Goal: Transaction & Acquisition: Book appointment/travel/reservation

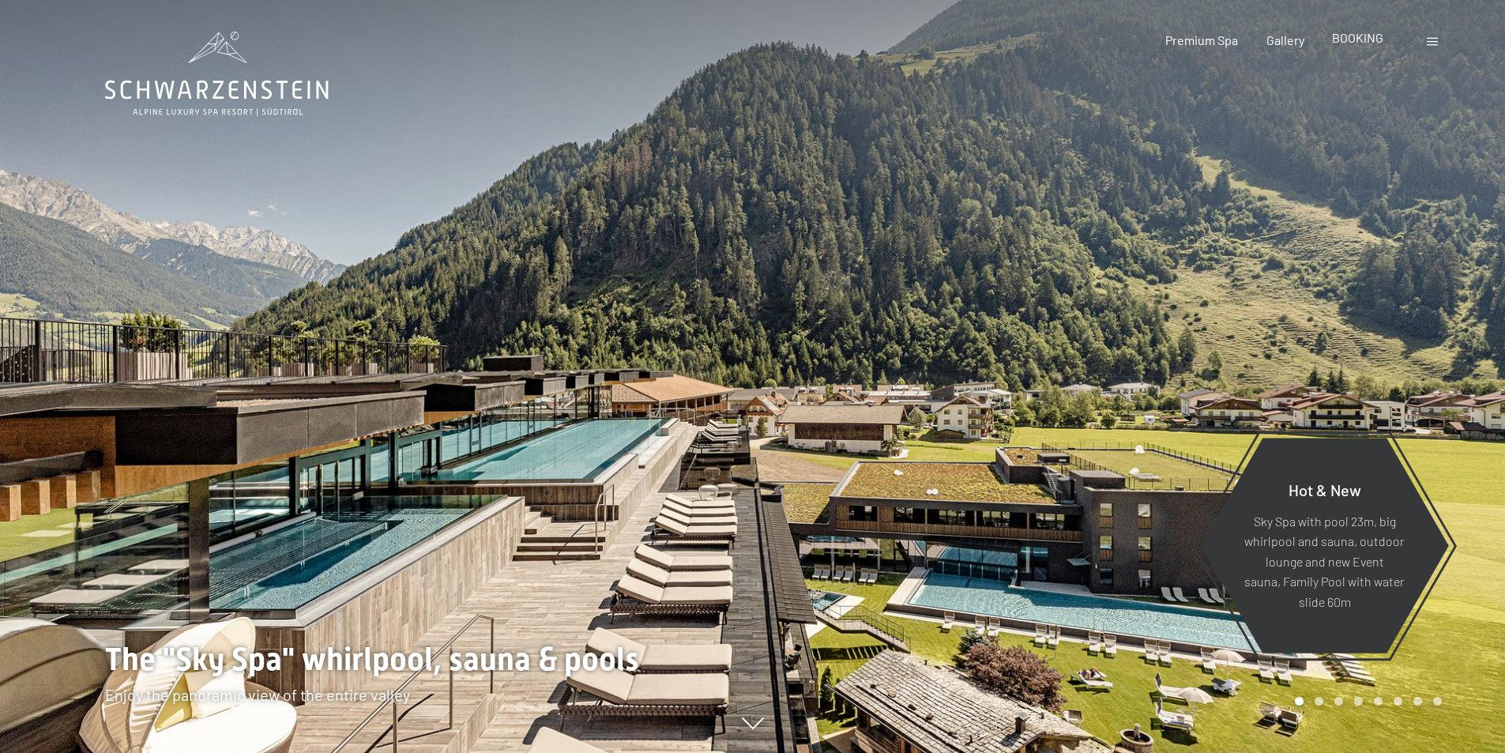
click at [1373, 43] on span "BOOKING" at bounding box center [1357, 37] width 51 height 15
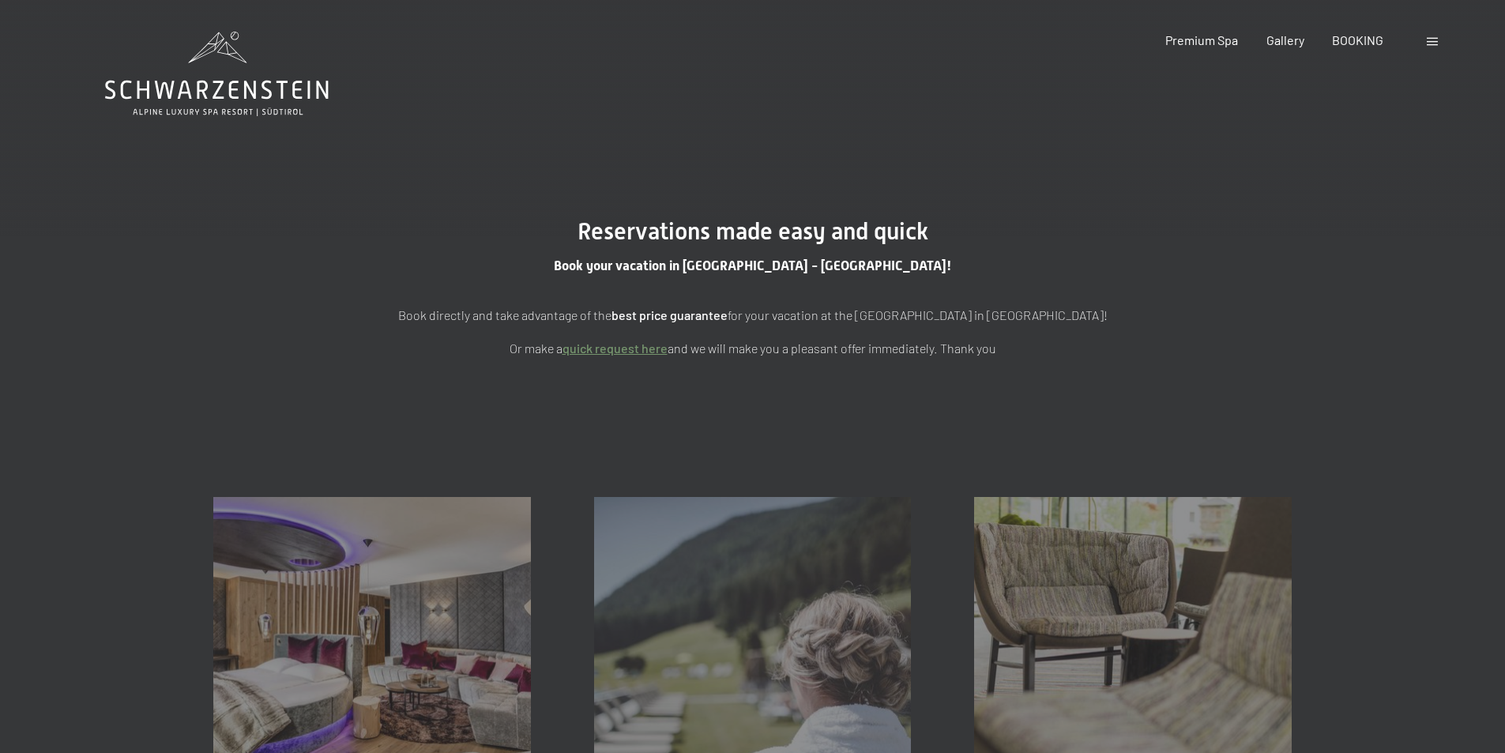
click at [1423, 40] on div "Booking Enquiries Premium Spa Gallery BOOKING DE IT EN Vouchers Gallery Enquiri…" at bounding box center [1276, 40] width 332 height 17
click at [1429, 44] on span at bounding box center [1432, 42] width 11 height 8
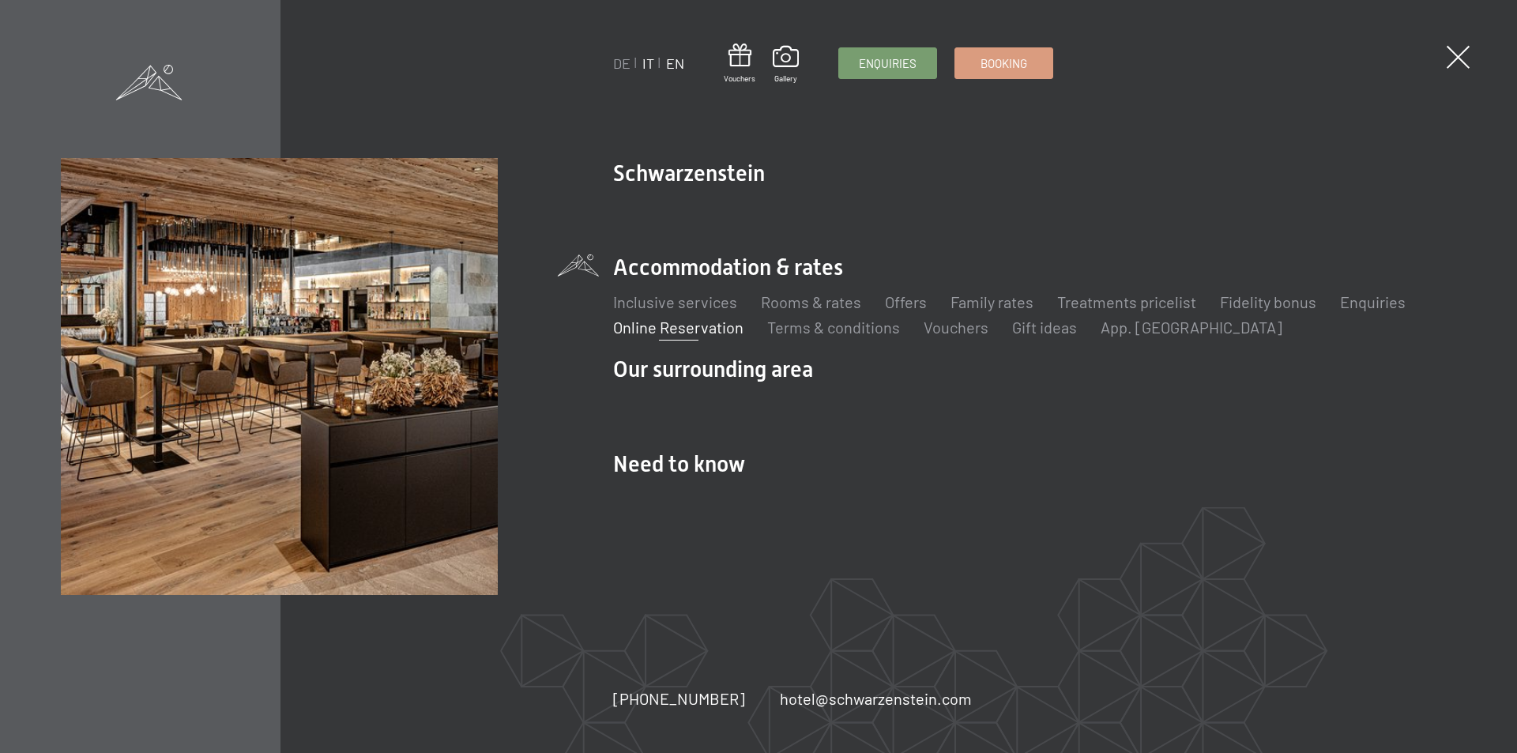
click at [646, 62] on link "IT" at bounding box center [648, 63] width 12 height 17
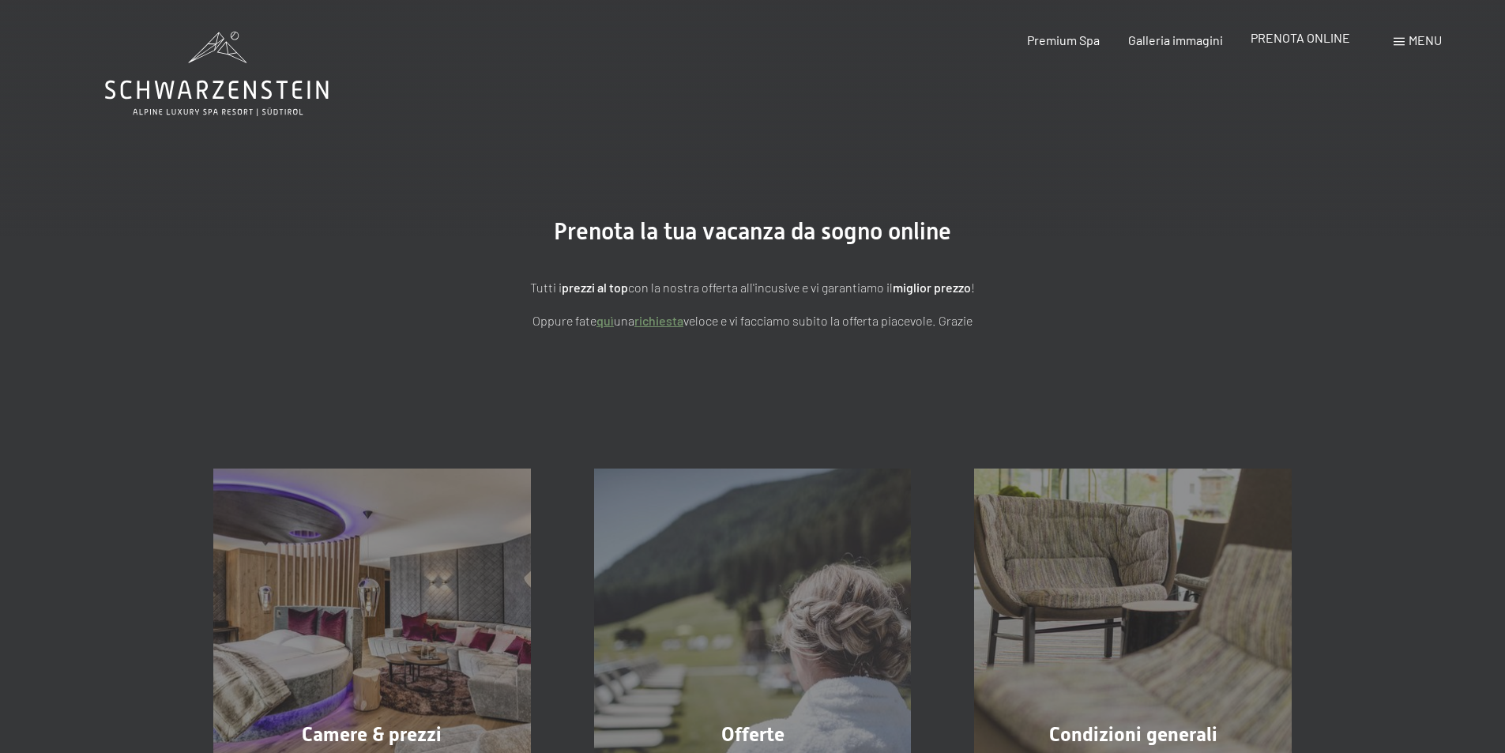
click at [1294, 39] on span "PRENOTA ONLINE" at bounding box center [1301, 37] width 100 height 15
click at [1301, 35] on span "PRENOTA ONLINE" at bounding box center [1301, 37] width 100 height 15
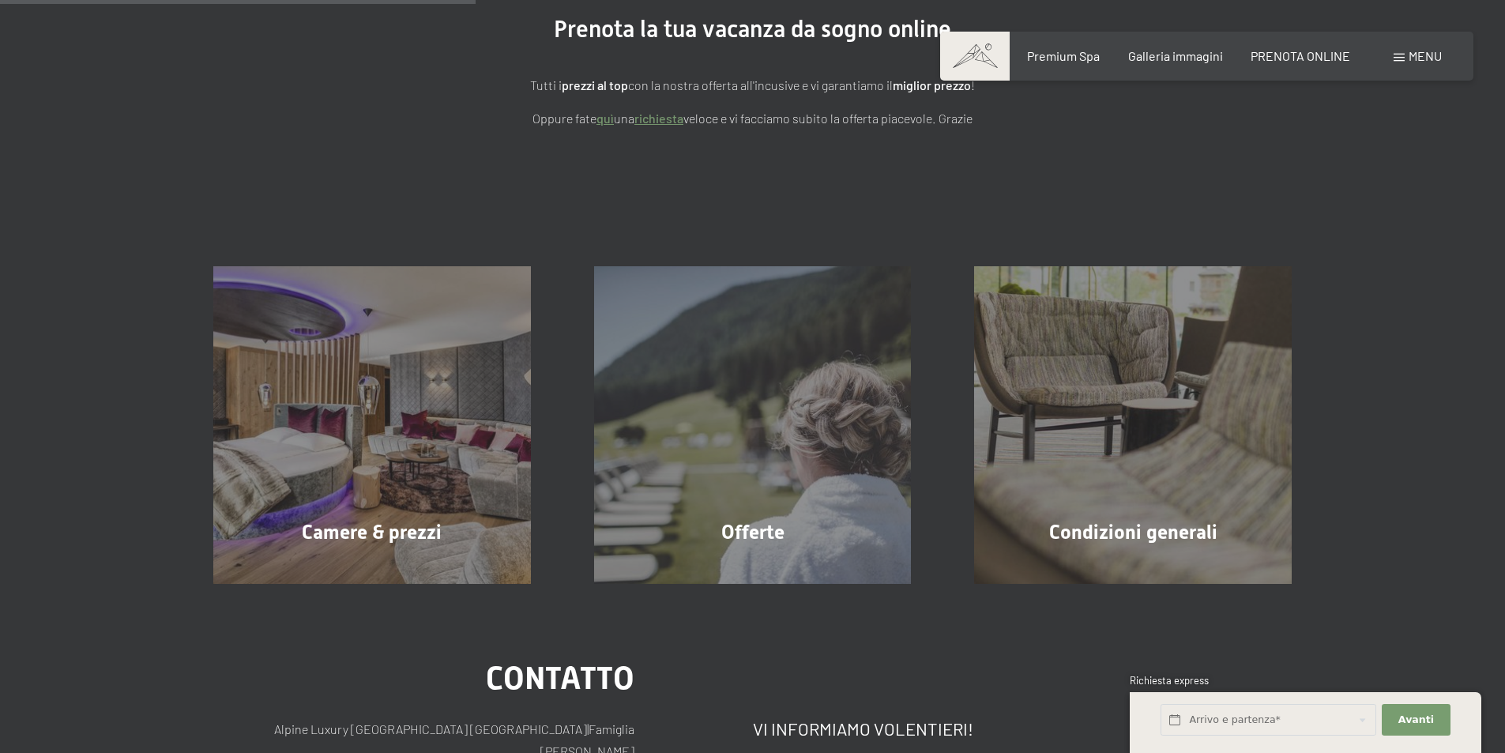
scroll to position [246, 0]
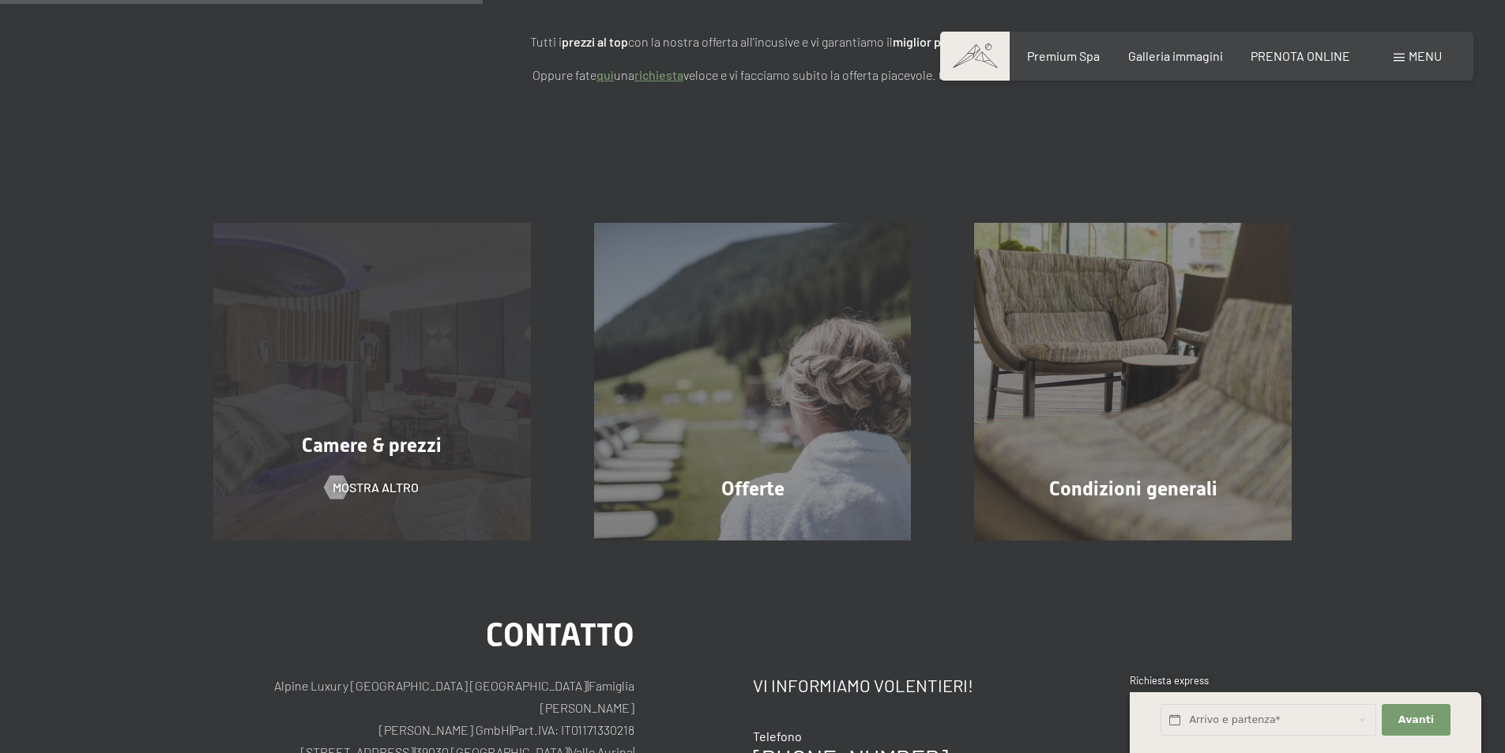
click at [382, 478] on div "Camere & prezzi mostra altro" at bounding box center [372, 382] width 381 height 318
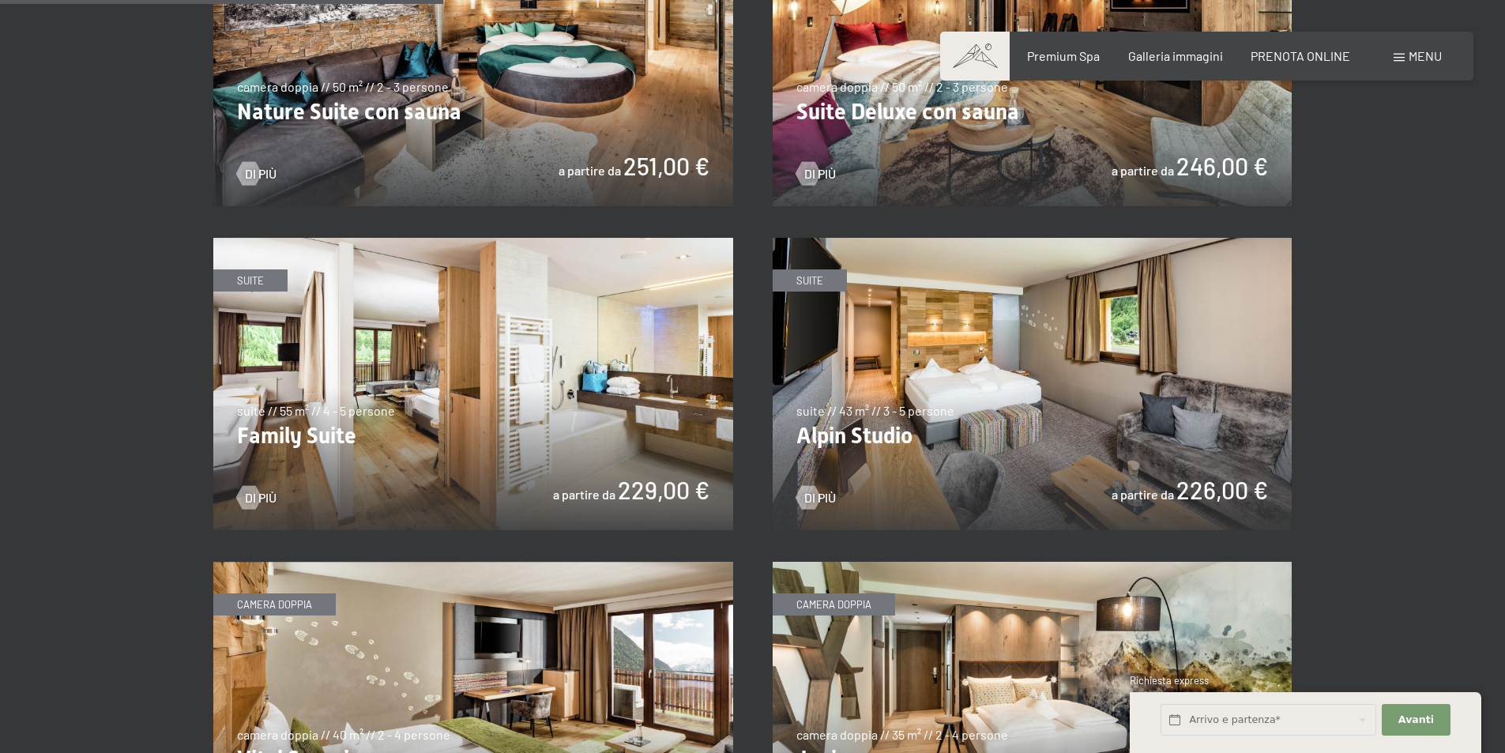
scroll to position [1848, 0]
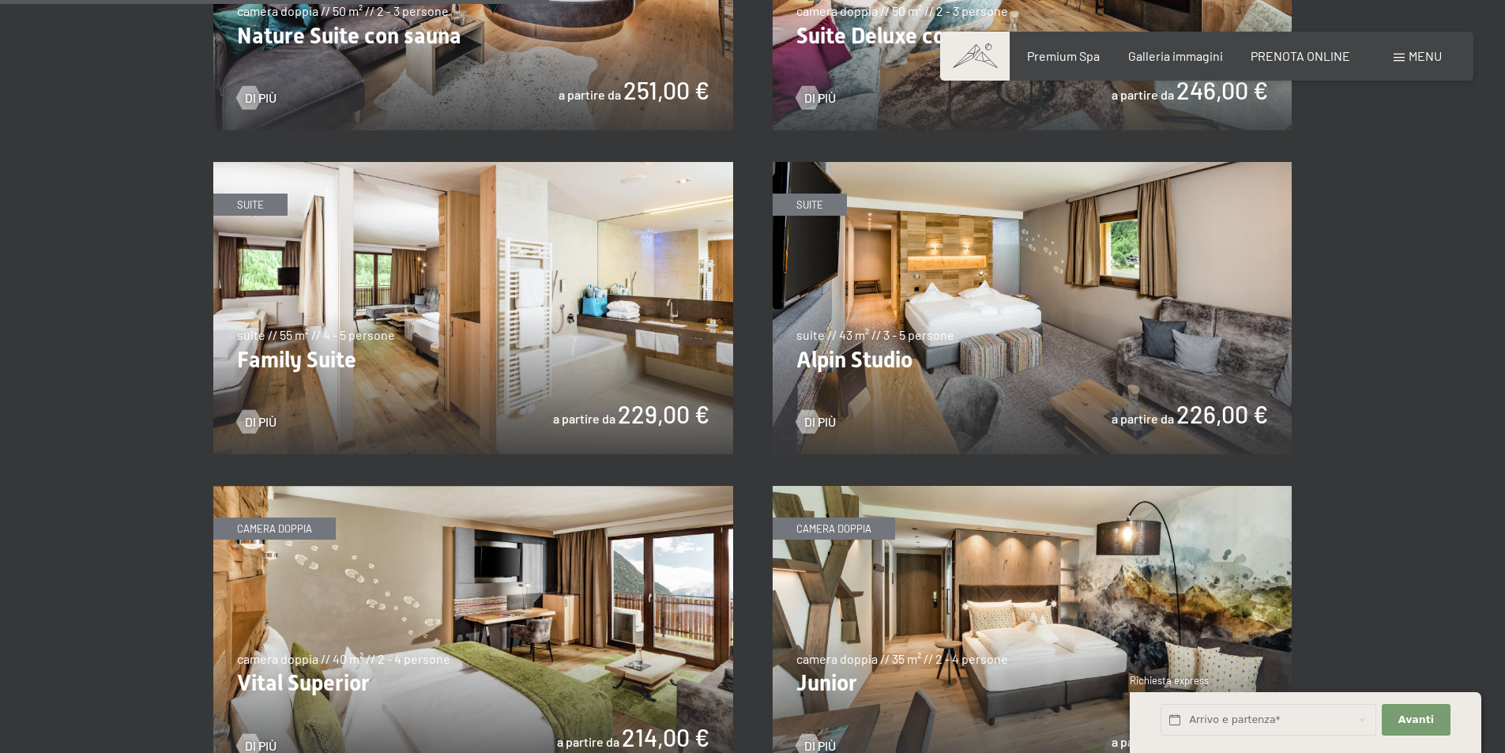
click at [999, 368] on img at bounding box center [1033, 308] width 520 height 292
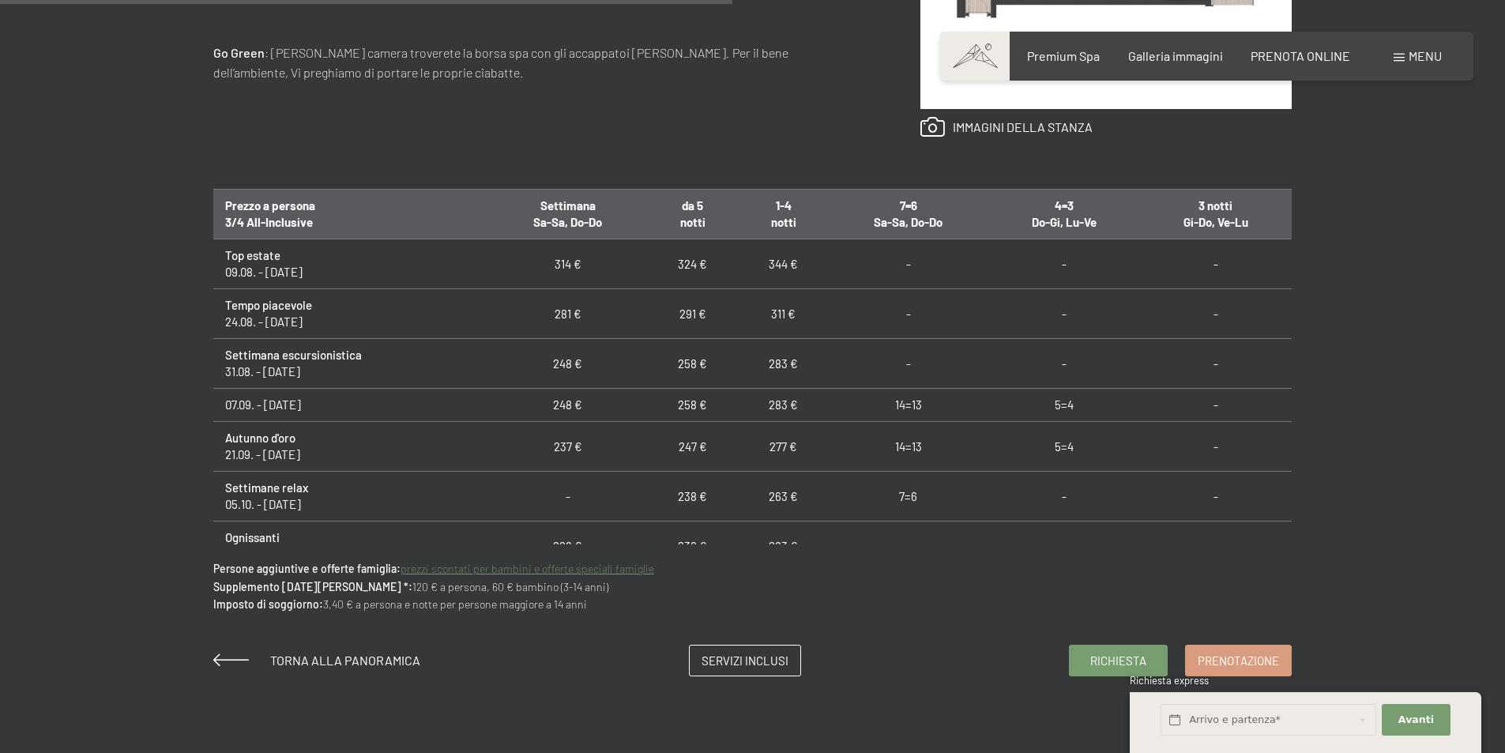
scroll to position [1187, 0]
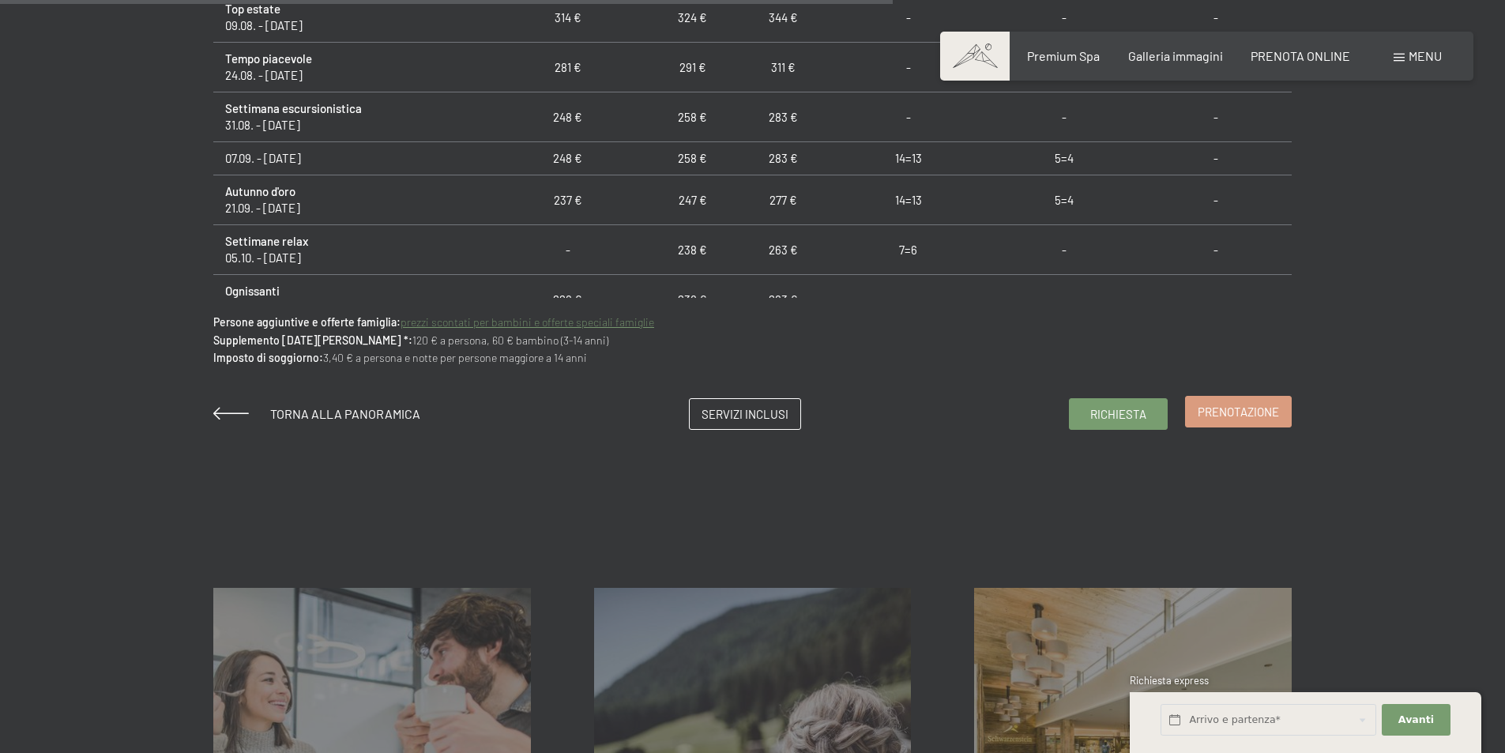
click at [1231, 413] on span "Prenotazione" at bounding box center [1238, 412] width 81 height 17
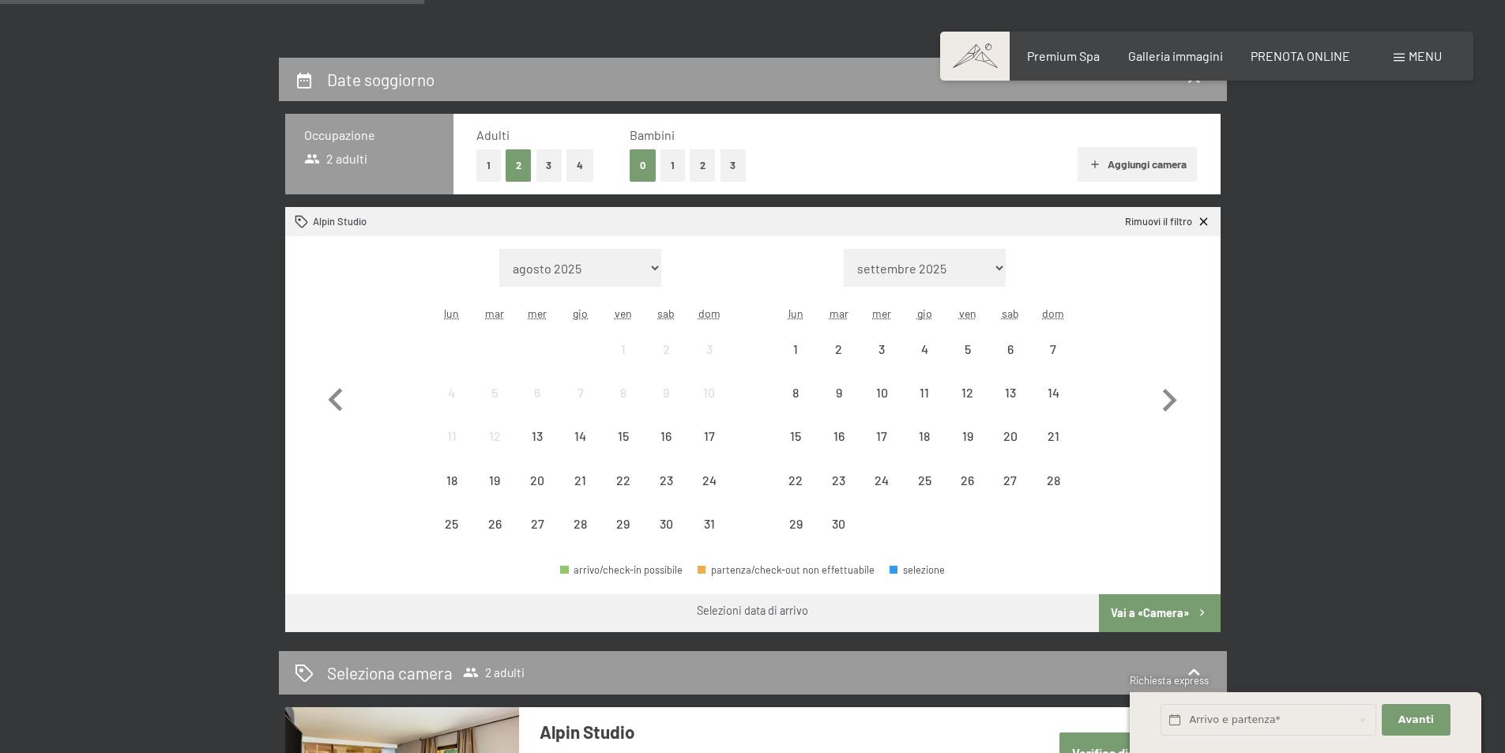
scroll to position [442, 0]
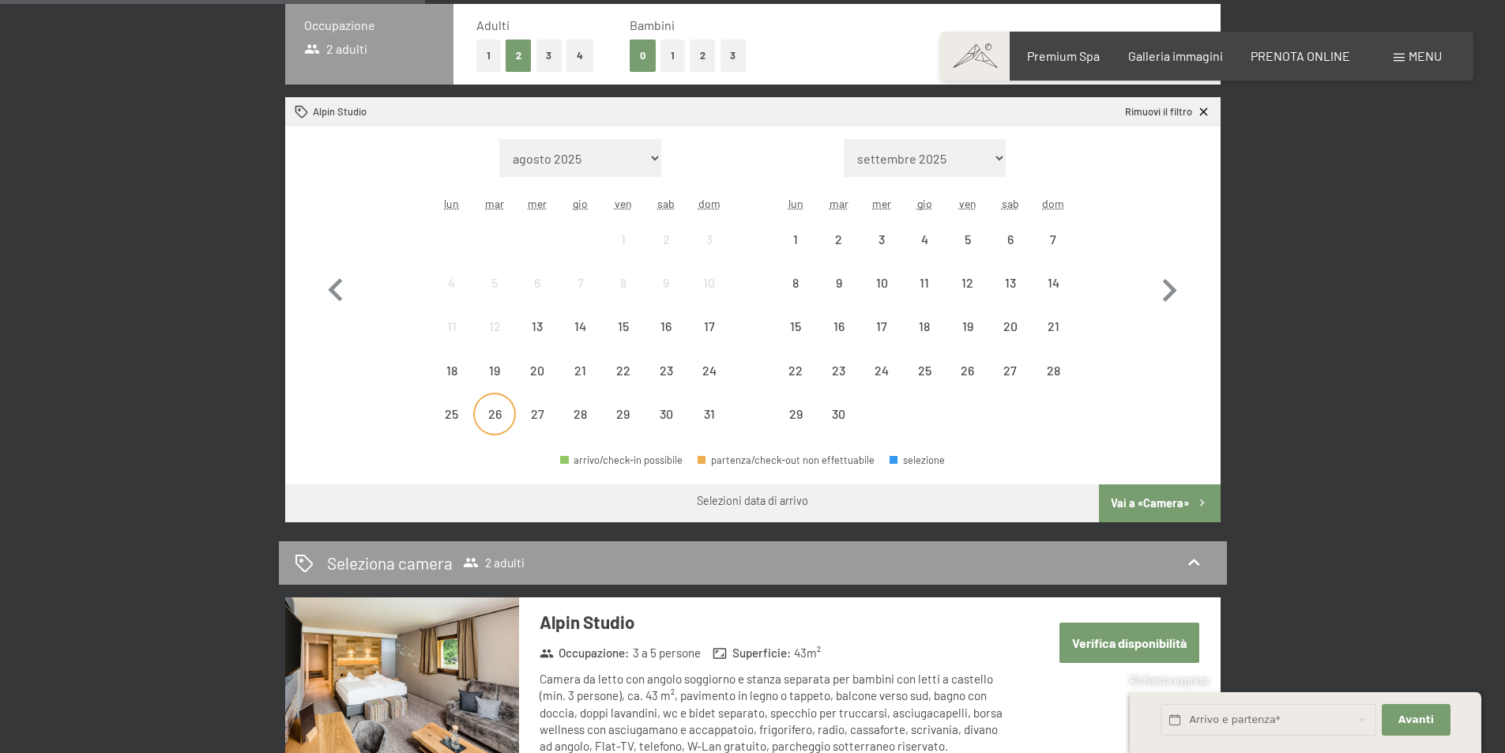
click at [494, 410] on div "26" at bounding box center [495, 428] width 40 height 40
click at [666, 412] on div "30" at bounding box center [666, 428] width 40 height 40
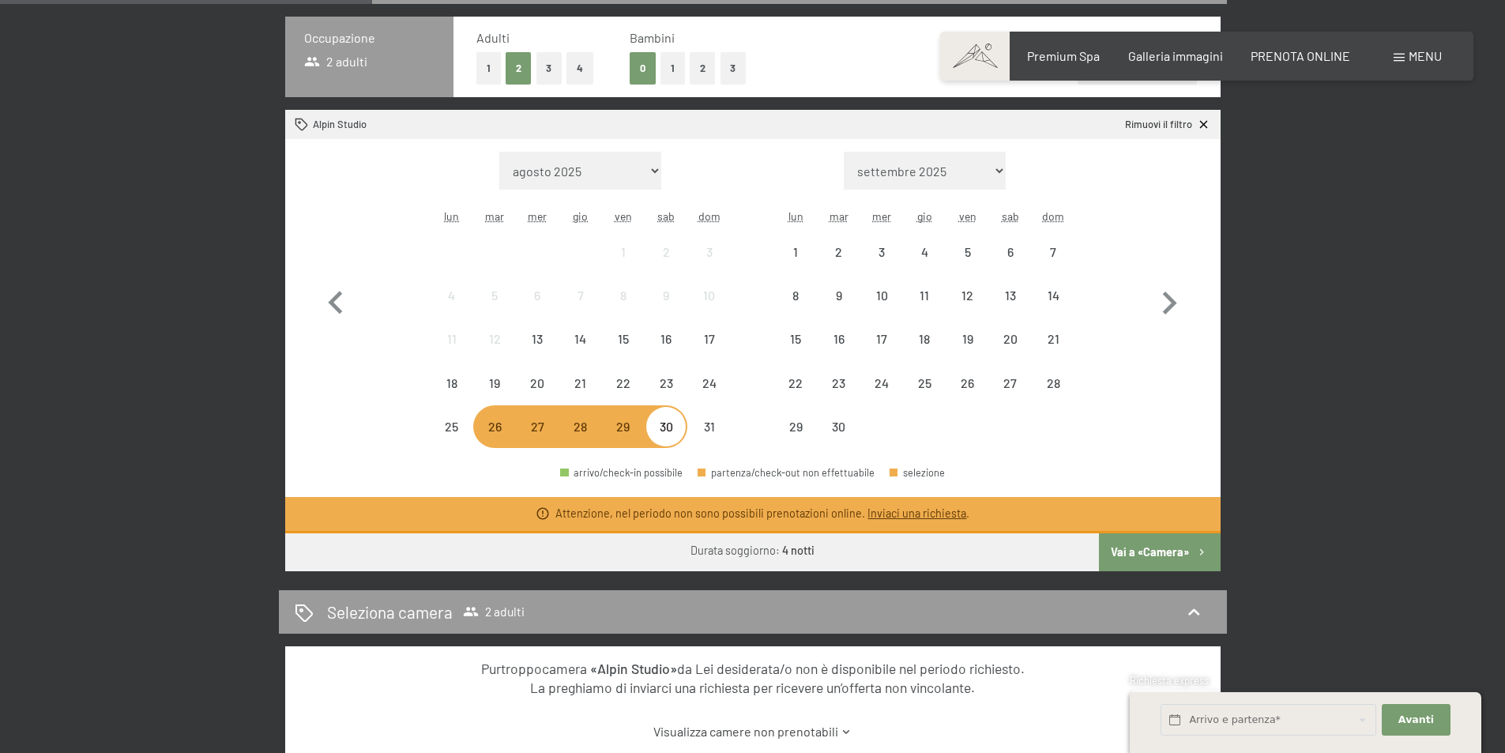
click at [549, 419] on div "27" at bounding box center [538, 427] width 40 height 40
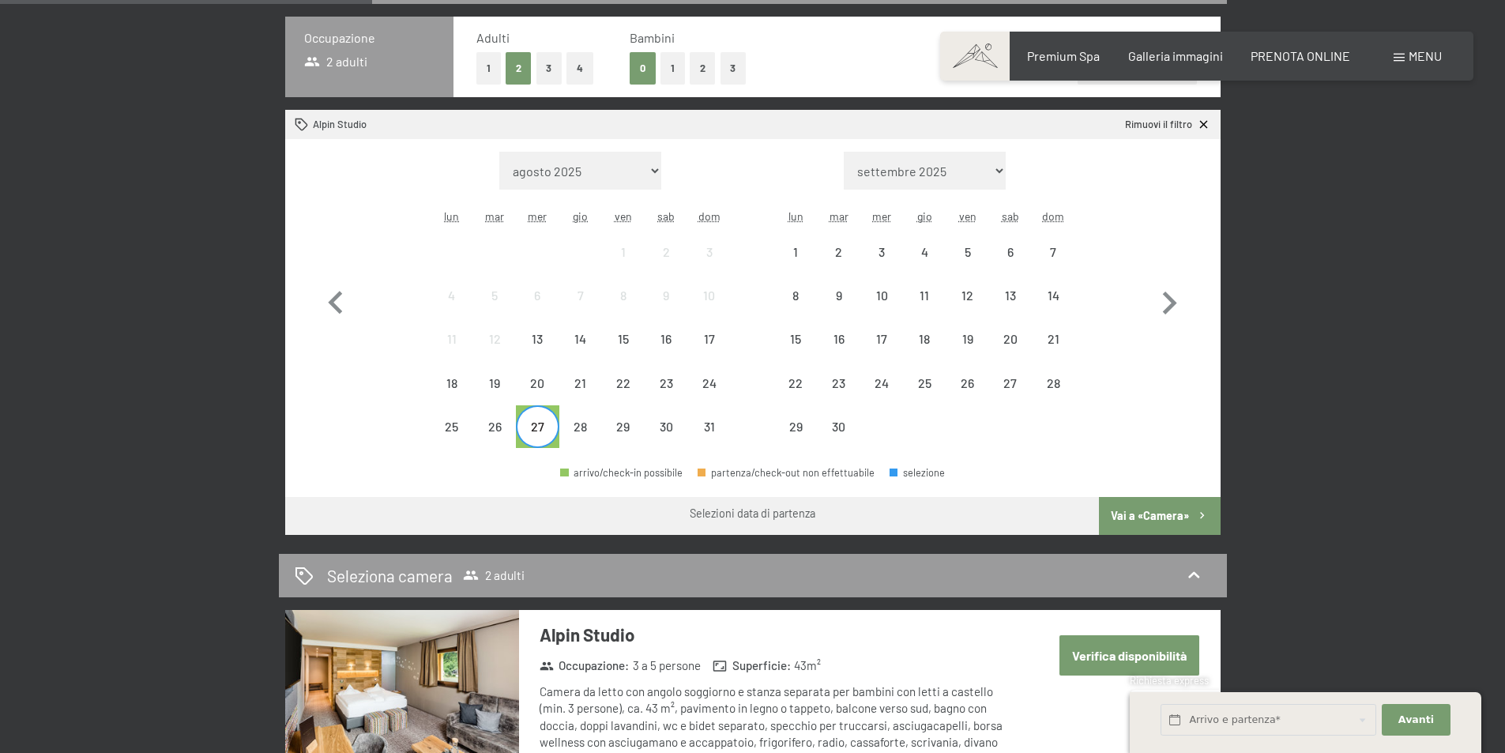
click at [701, 419] on span "Consenso marketing*" at bounding box center [660, 423] width 119 height 16
click at [593, 419] on input "Consenso marketing*" at bounding box center [586, 423] width 16 height 16
click at [711, 427] on div "31" at bounding box center [709, 440] width 40 height 40
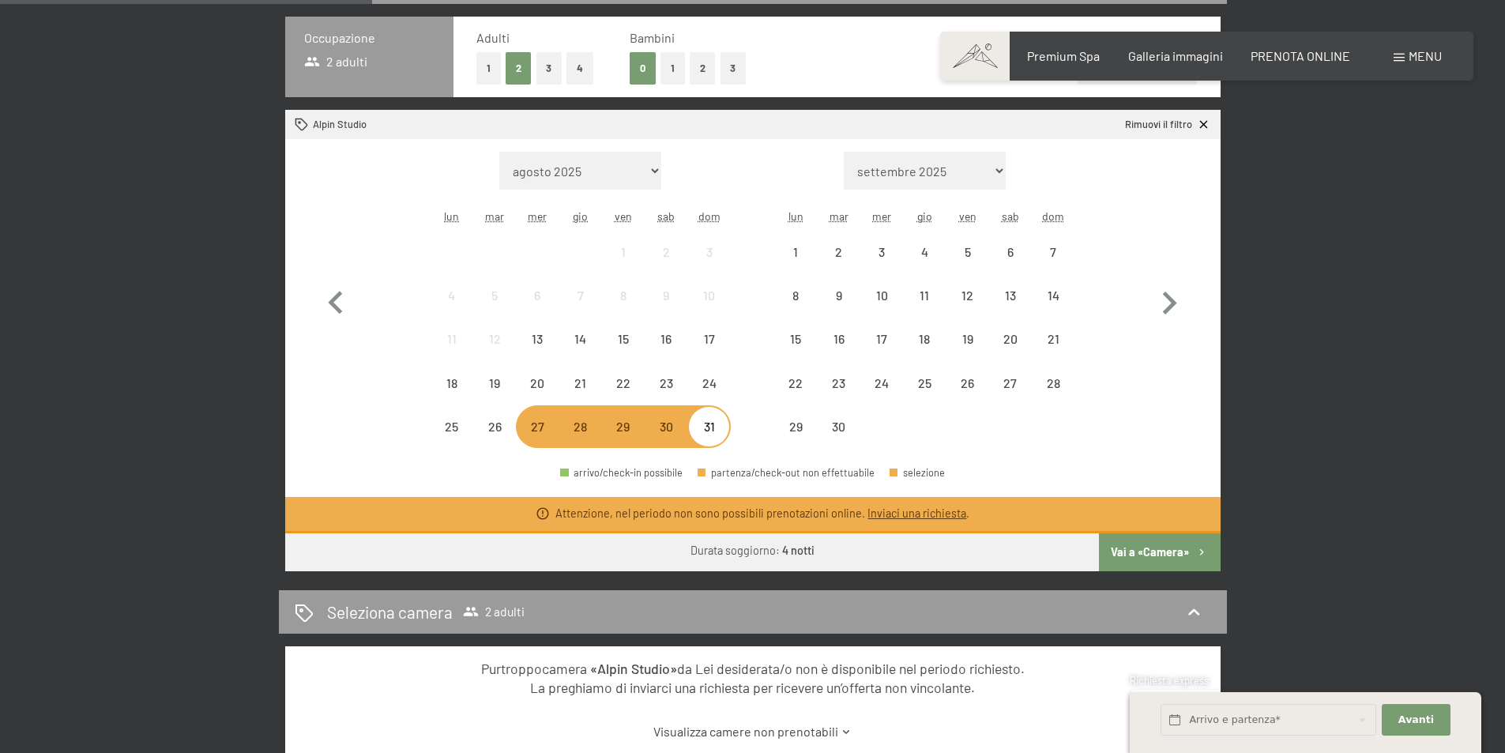
click at [679, 429] on span "Consenso marketing*" at bounding box center [660, 423] width 119 height 16
checkbox input "true"
click at [674, 431] on div "30" at bounding box center [666, 440] width 40 height 40
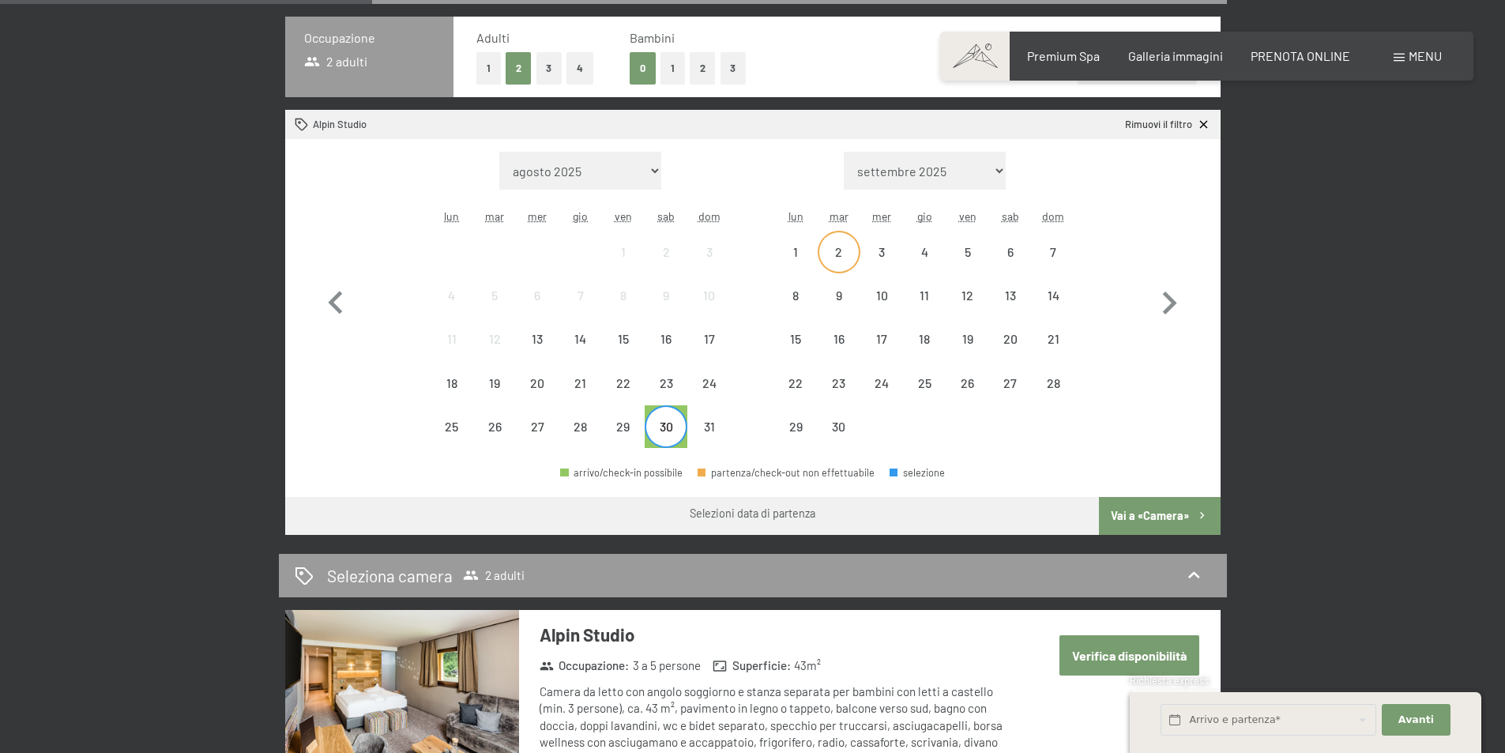
click at [838, 243] on div "2" at bounding box center [839, 252] width 40 height 40
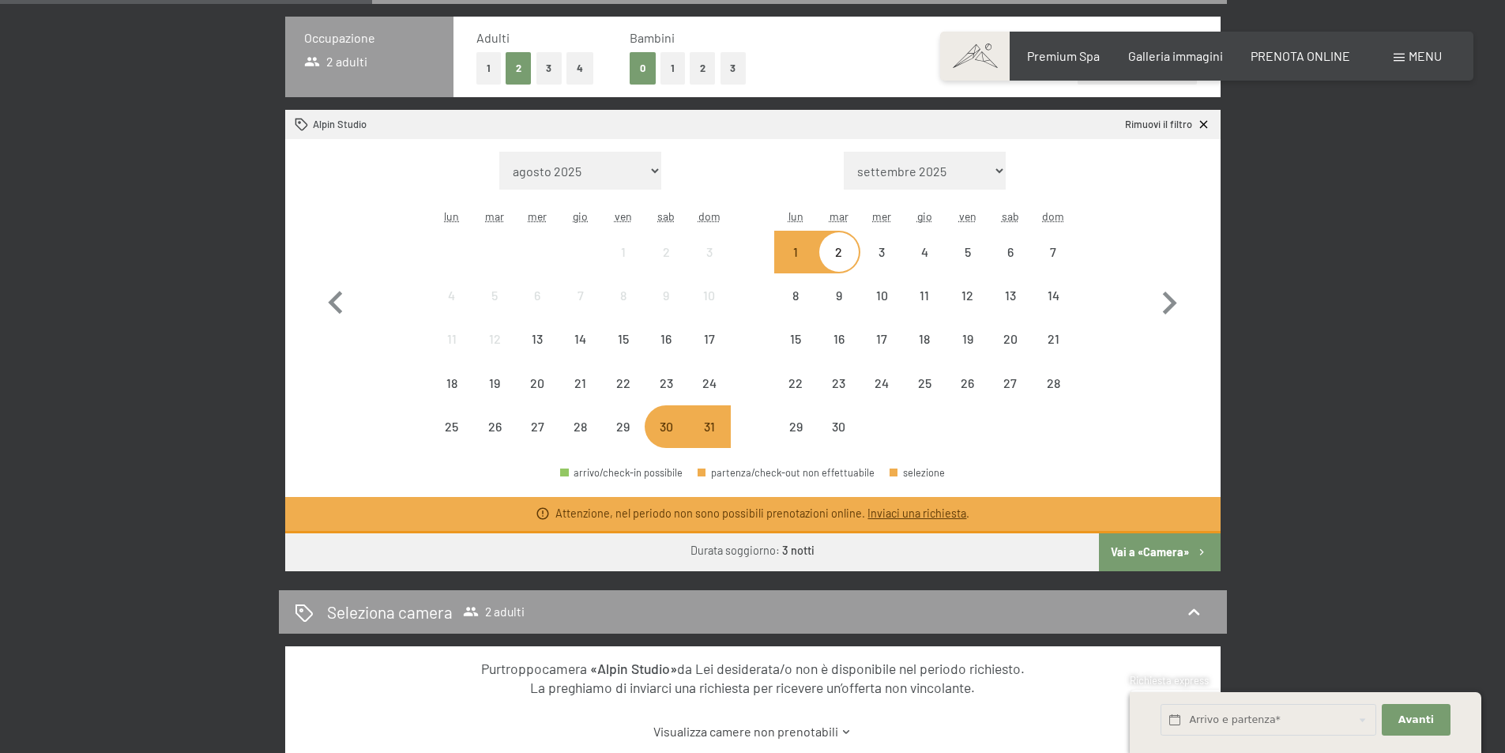
click at [794, 262] on div "1" at bounding box center [796, 266] width 40 height 40
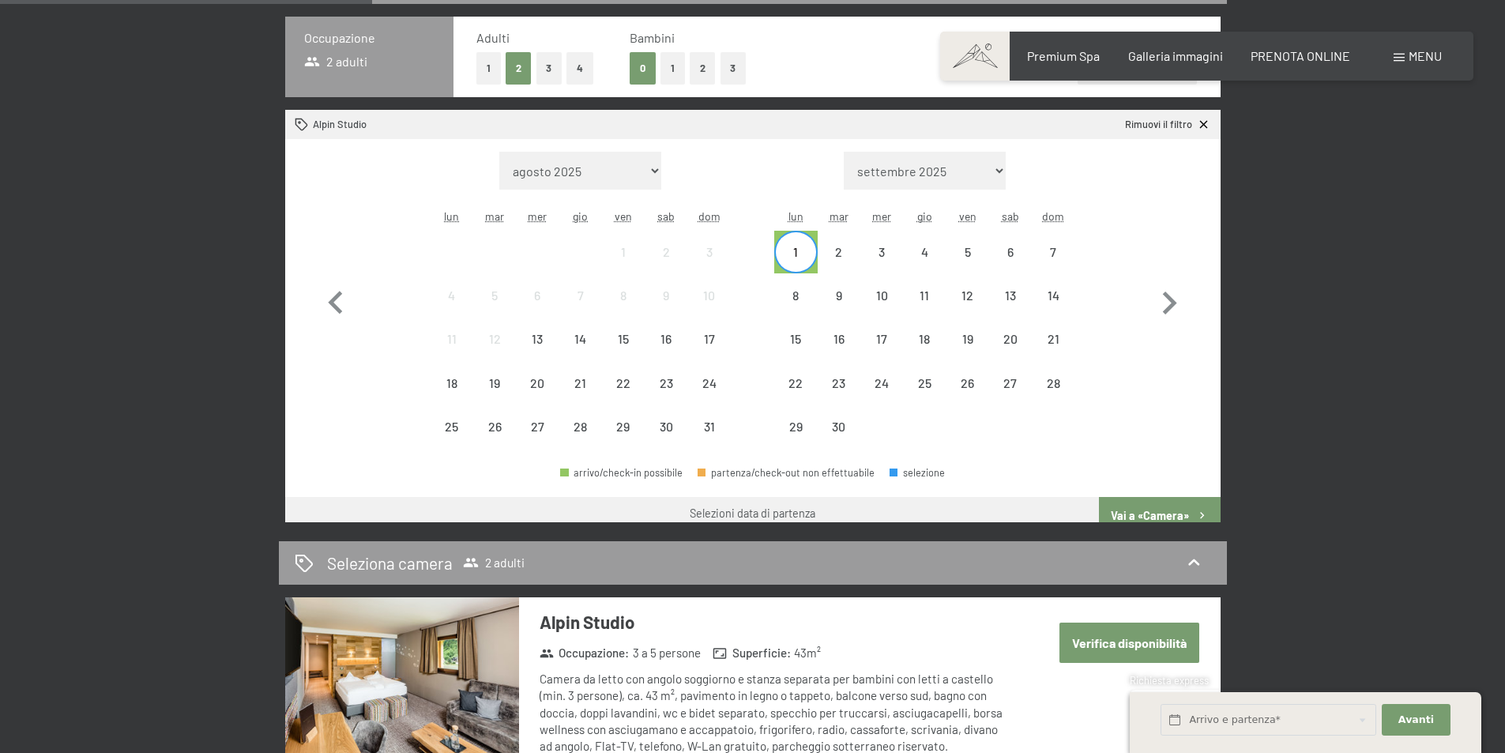
click at [946, 243] on div "1 2 3 4 5 6 7" at bounding box center [924, 252] width 300 height 43
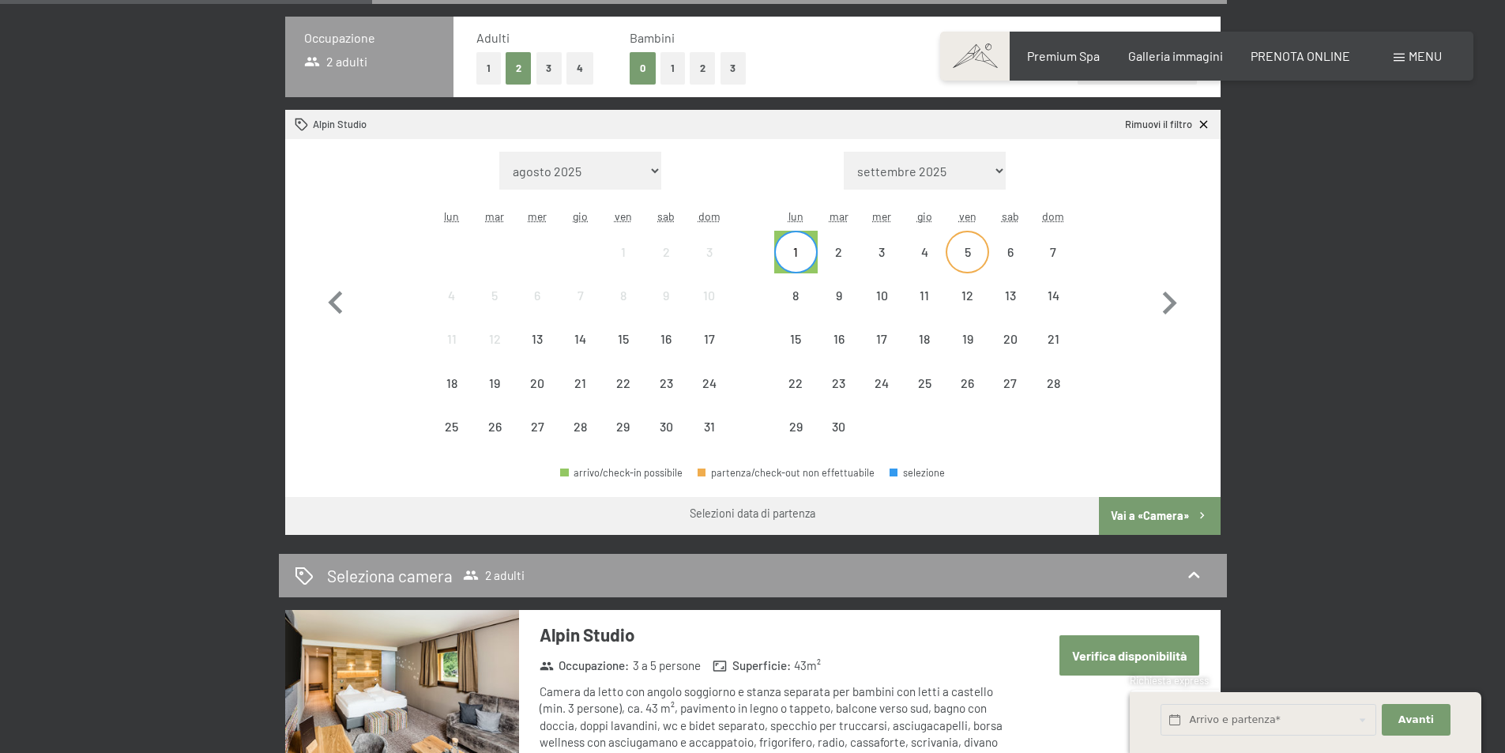
click at [962, 247] on div "5" at bounding box center [967, 266] width 40 height 40
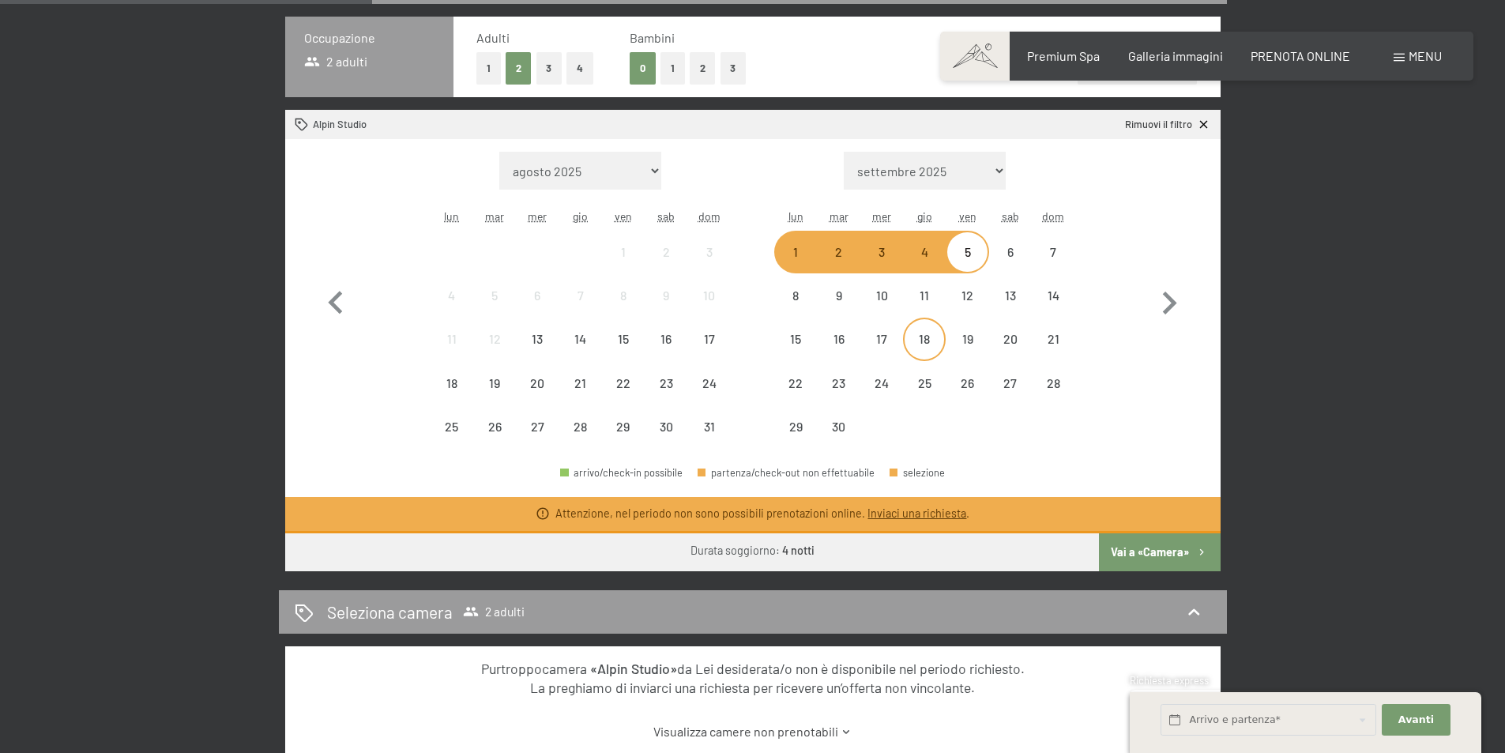
click at [913, 345] on div "18" at bounding box center [925, 353] width 40 height 40
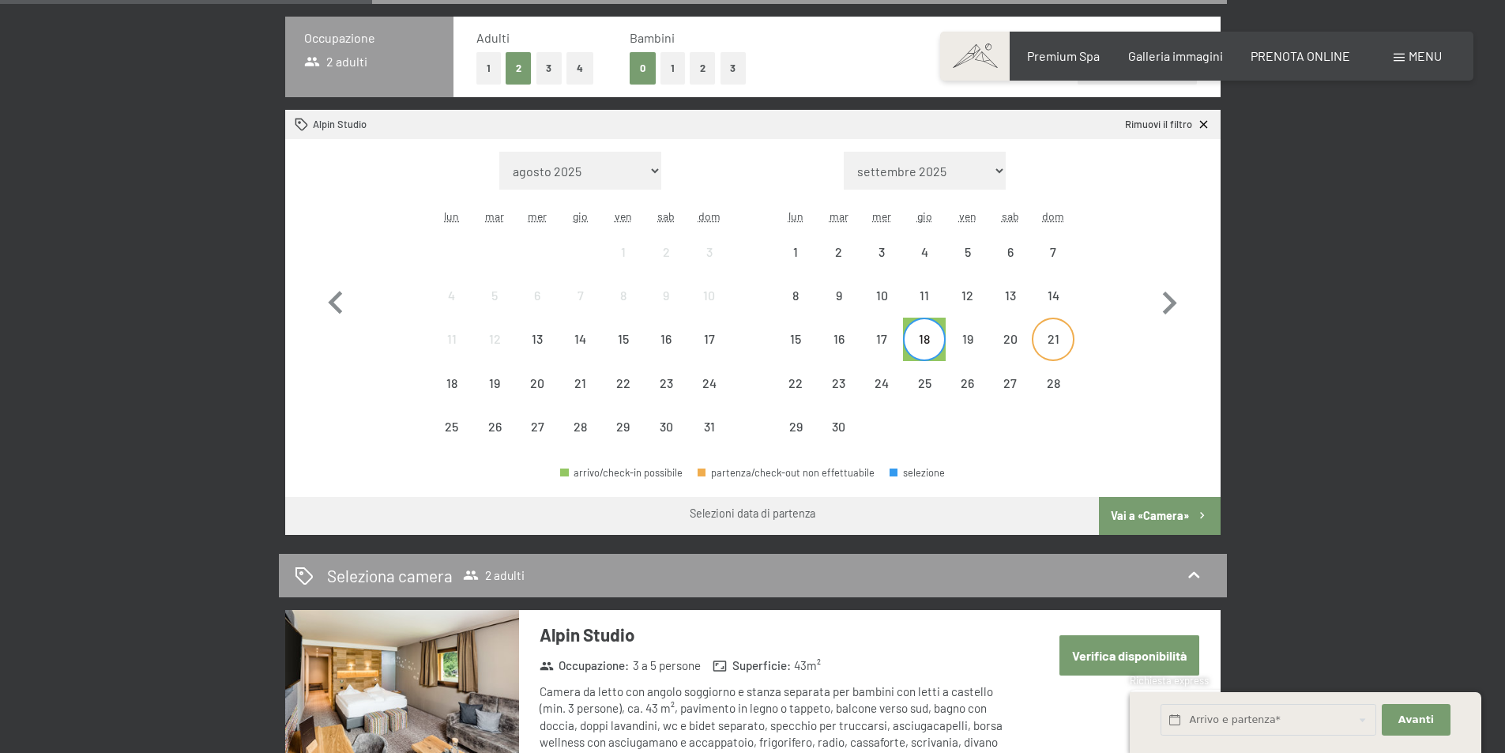
click at [1067, 345] on div "21" at bounding box center [1053, 353] width 40 height 40
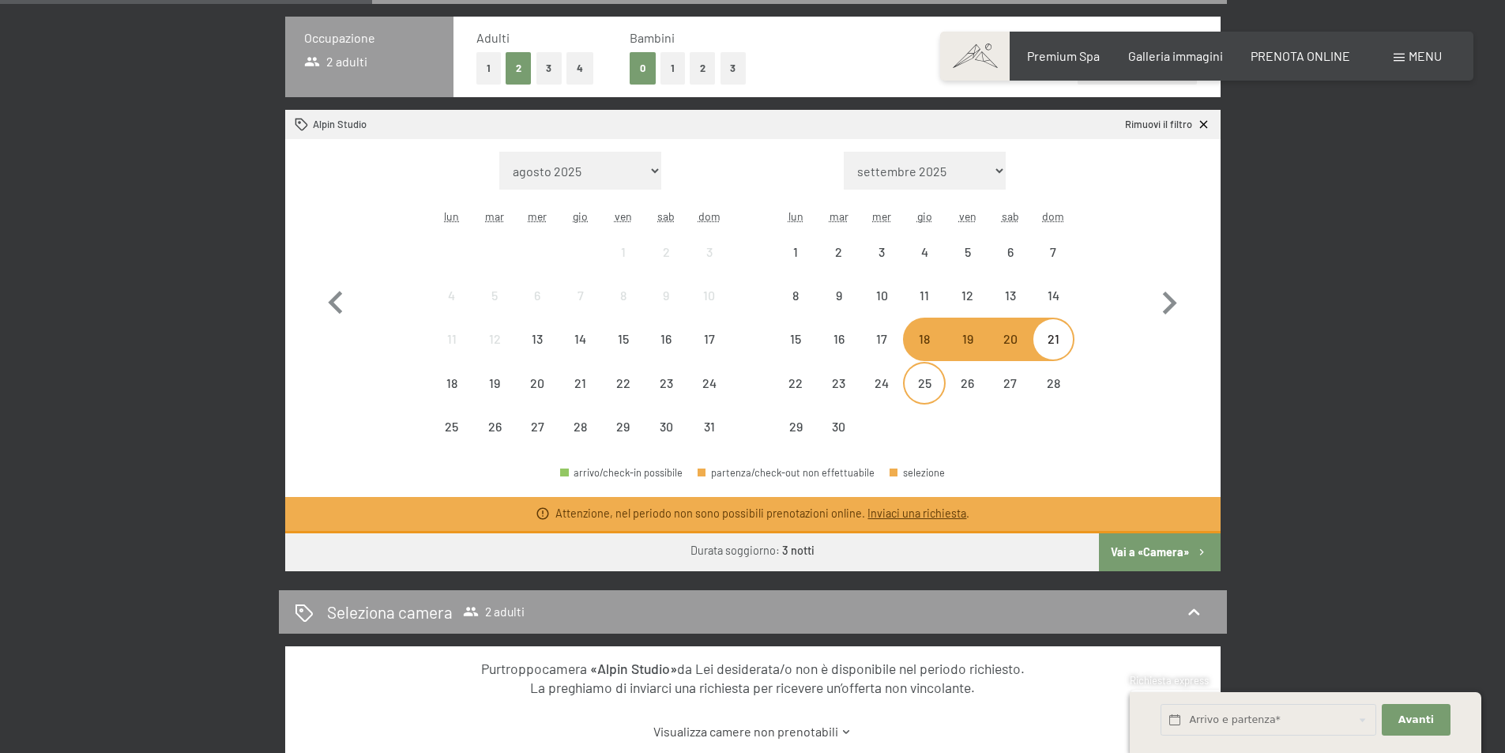
click at [922, 382] on div "25" at bounding box center [925, 397] width 40 height 40
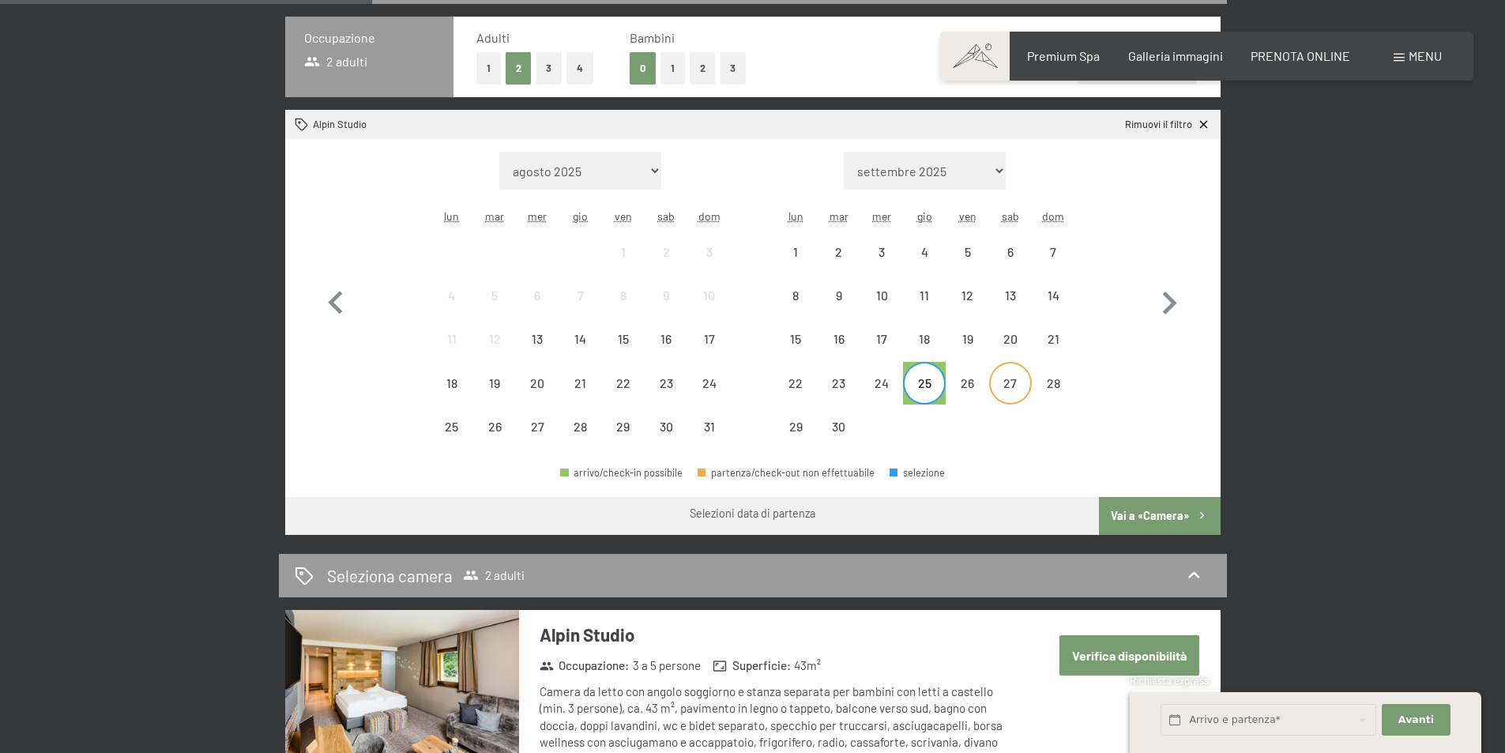
click at [1020, 390] on div "27" at bounding box center [1011, 397] width 40 height 40
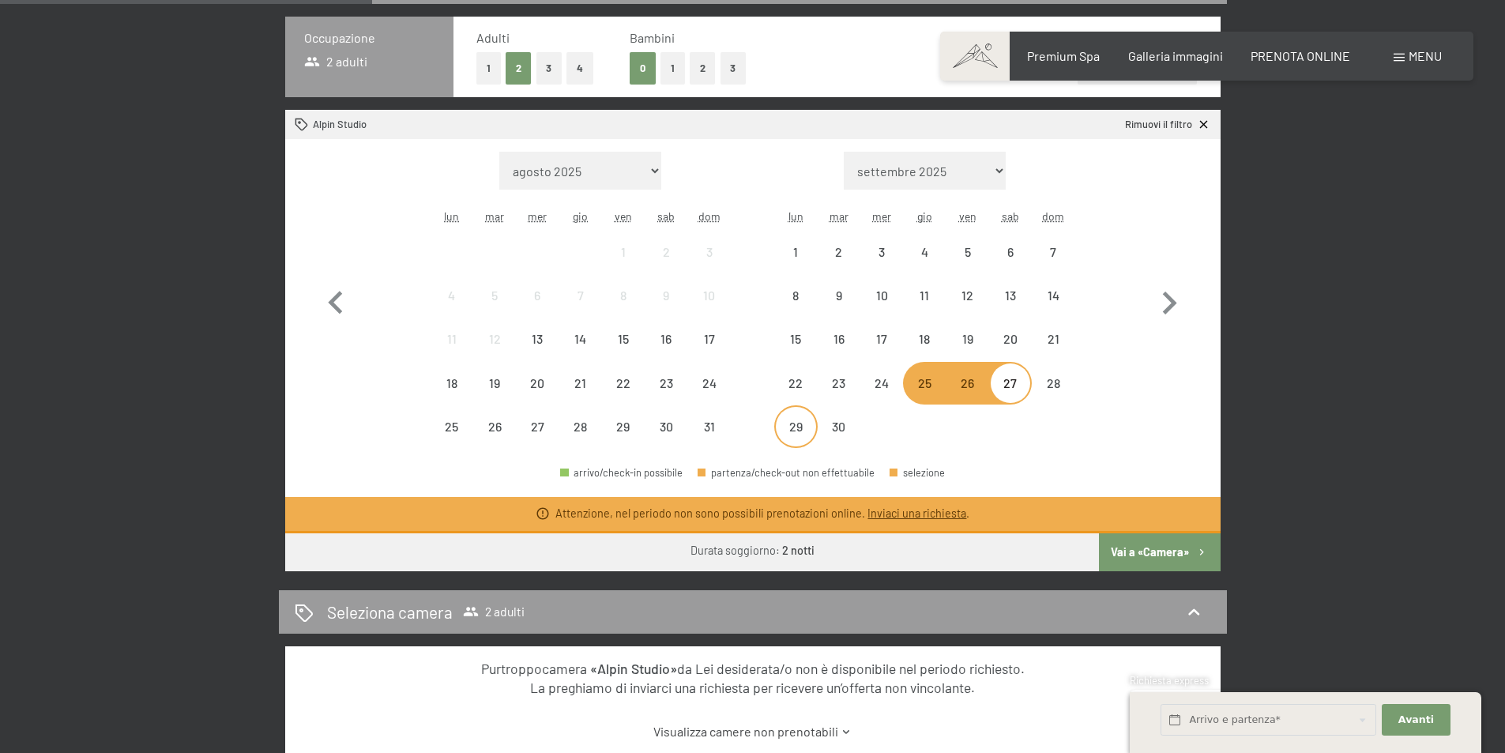
click at [795, 431] on div "29" at bounding box center [796, 440] width 40 height 40
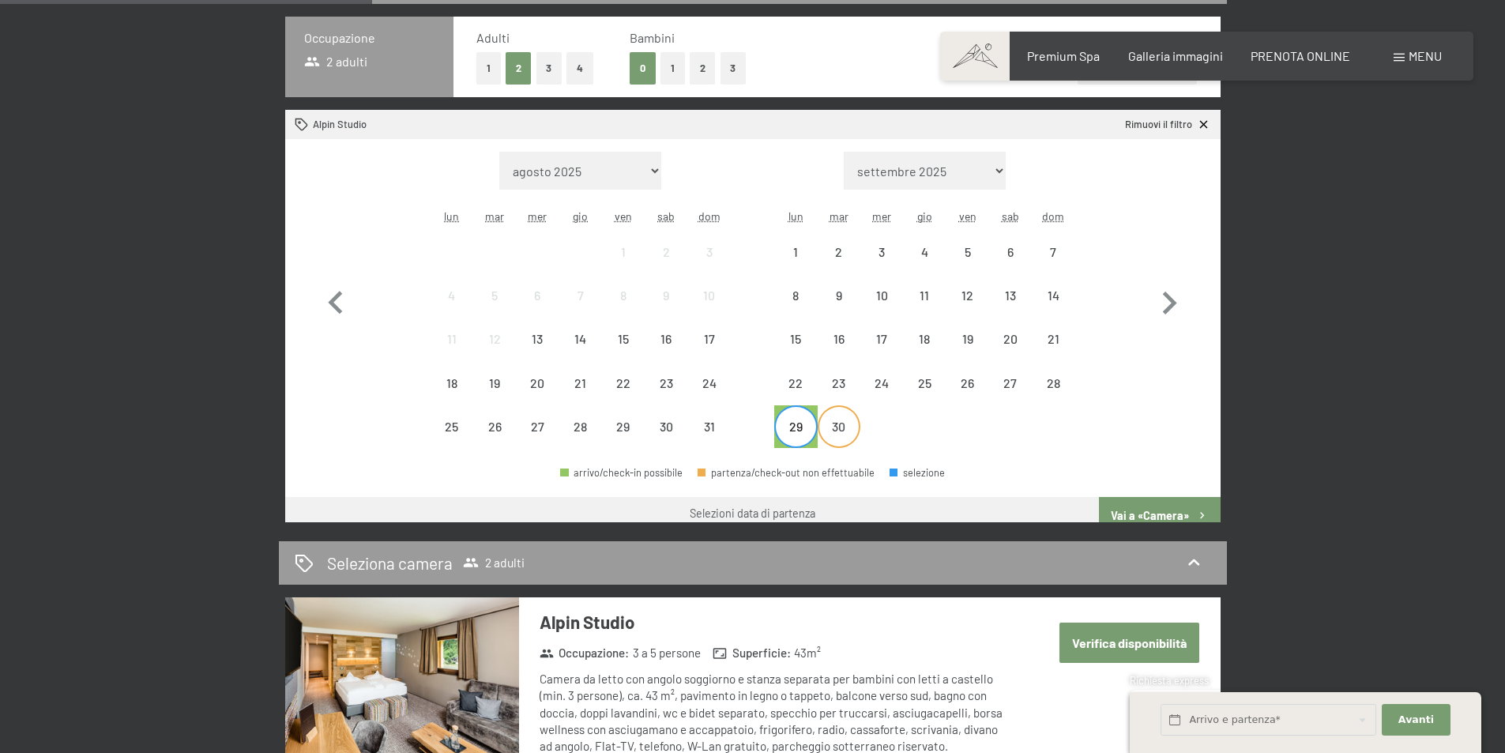
click at [841, 431] on div "30" at bounding box center [839, 440] width 40 height 40
